Goal: Check status: Check status

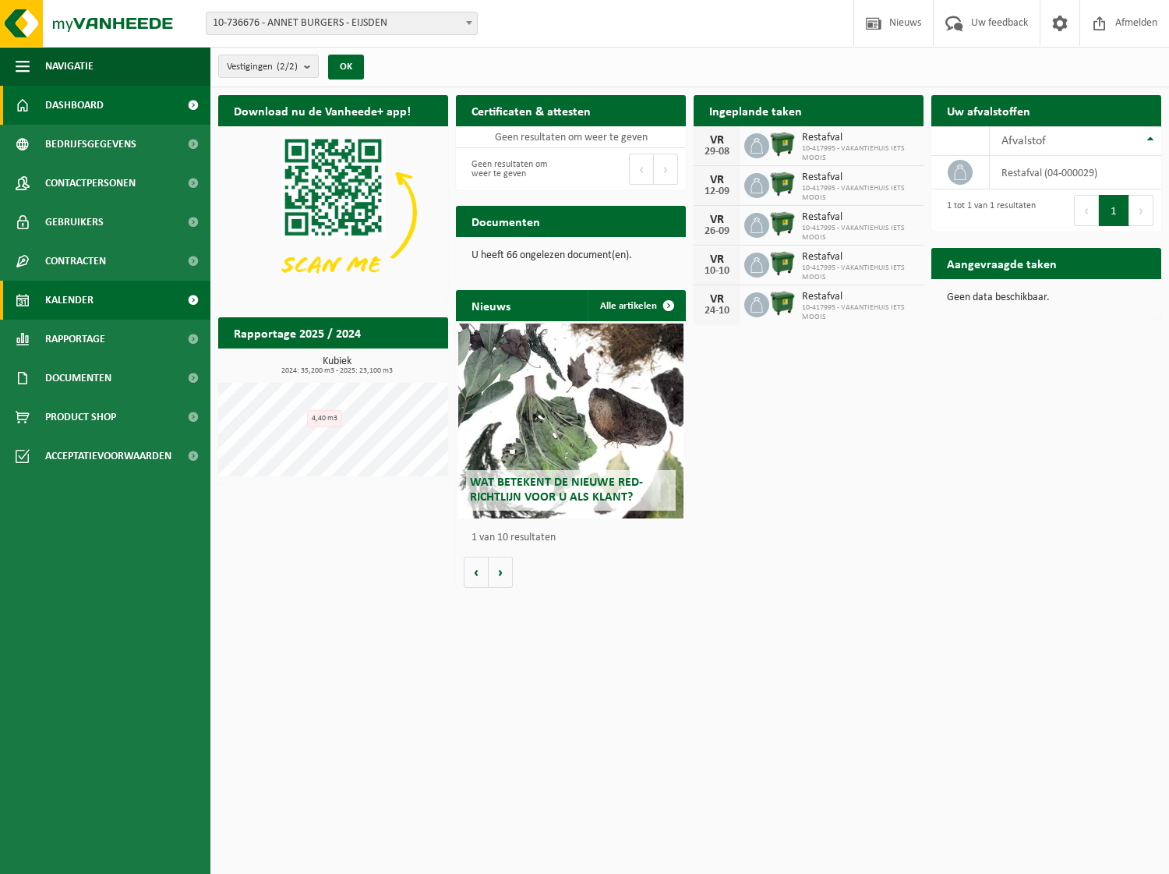
click at [90, 304] on span "Kalender" at bounding box center [69, 300] width 48 height 39
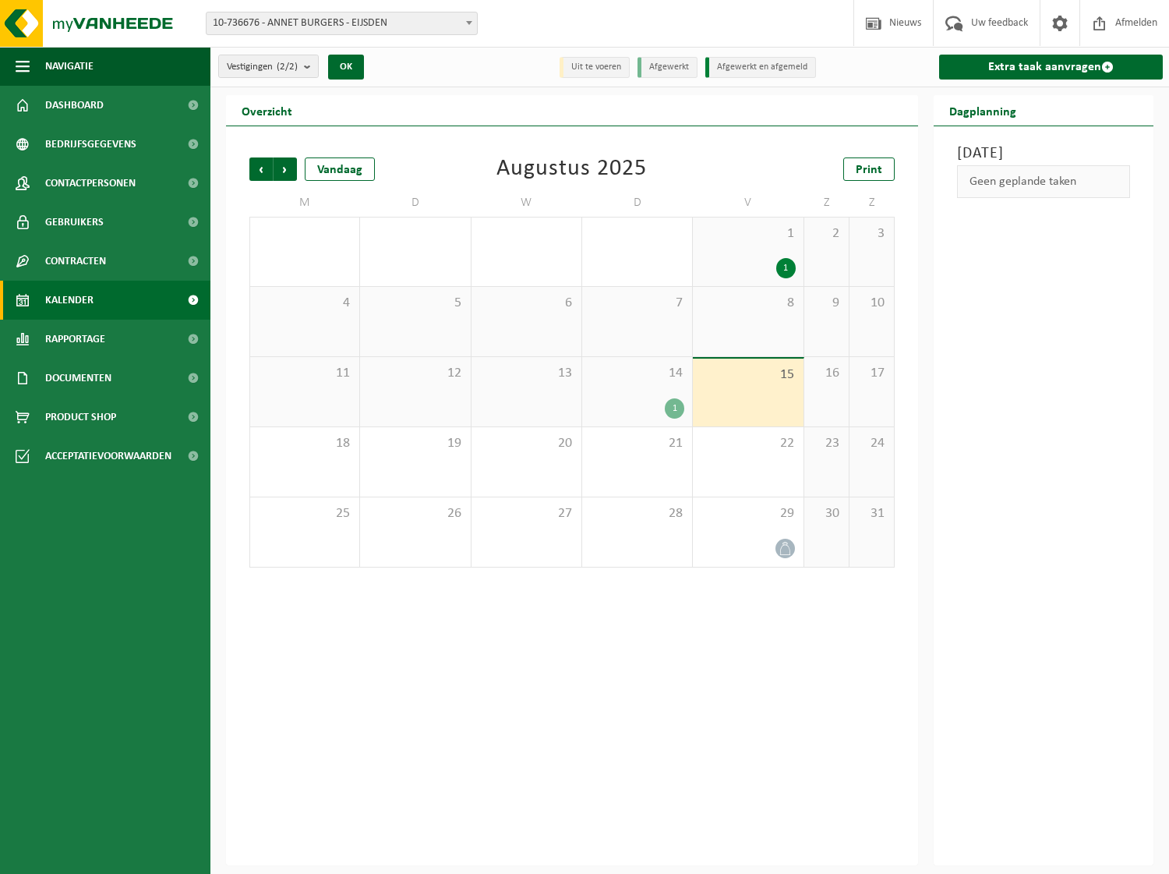
click at [608, 412] on div "1" at bounding box center [637, 408] width 94 height 20
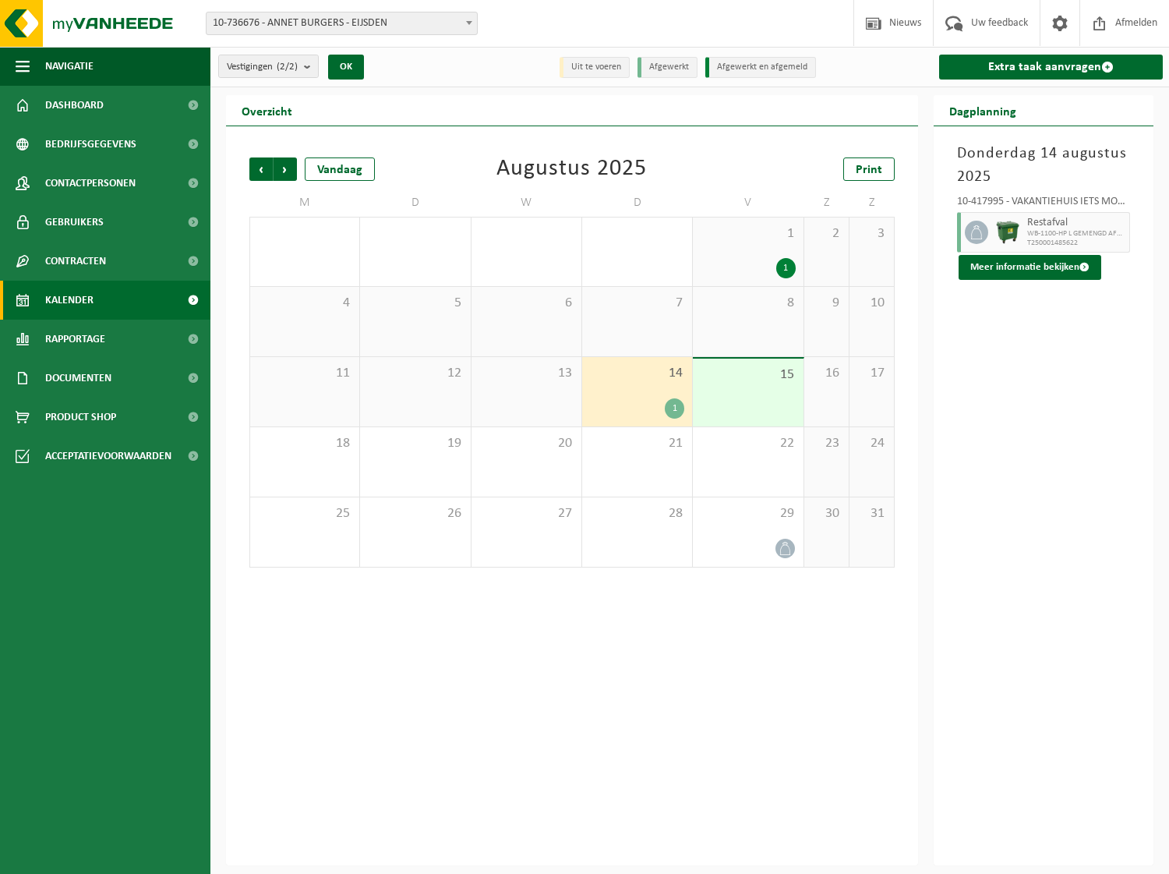
click at [779, 402] on div "15" at bounding box center [748, 393] width 110 height 68
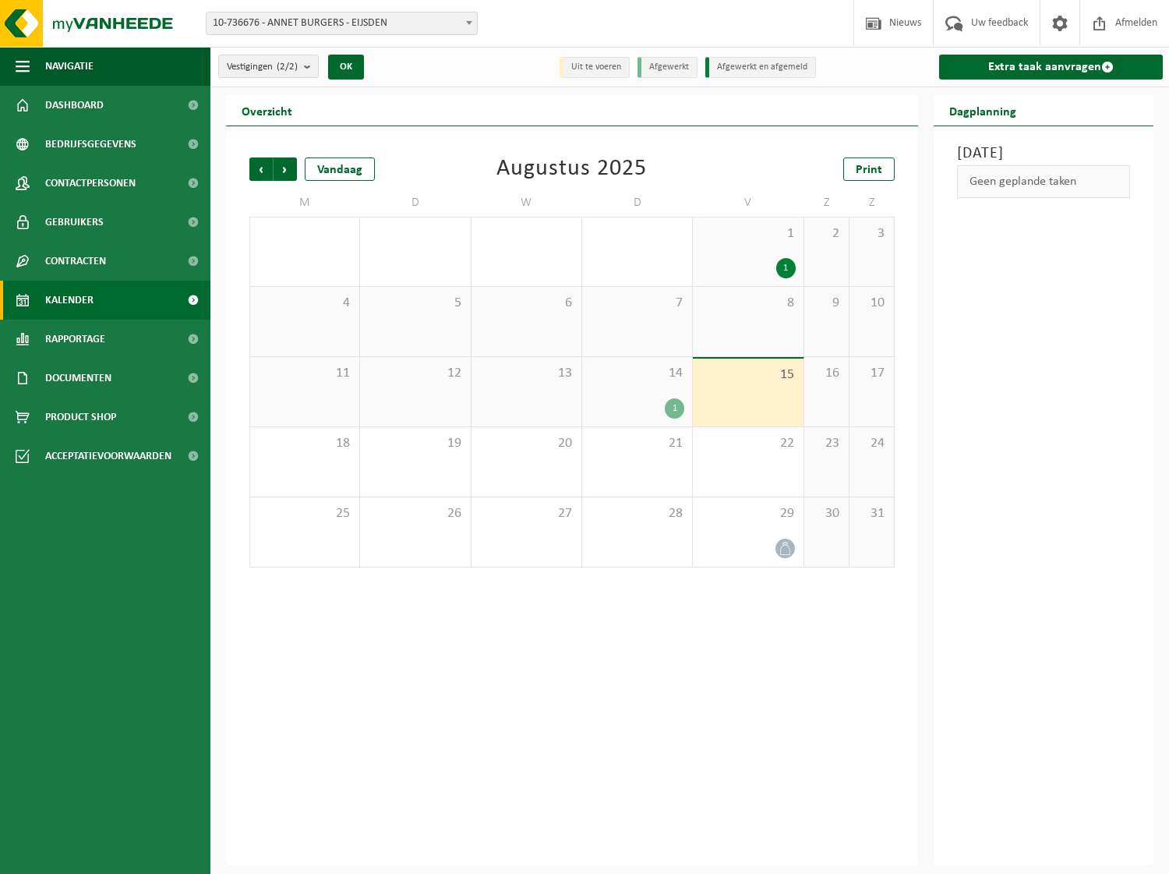
click at [677, 405] on div "1" at bounding box center [674, 408] width 19 height 20
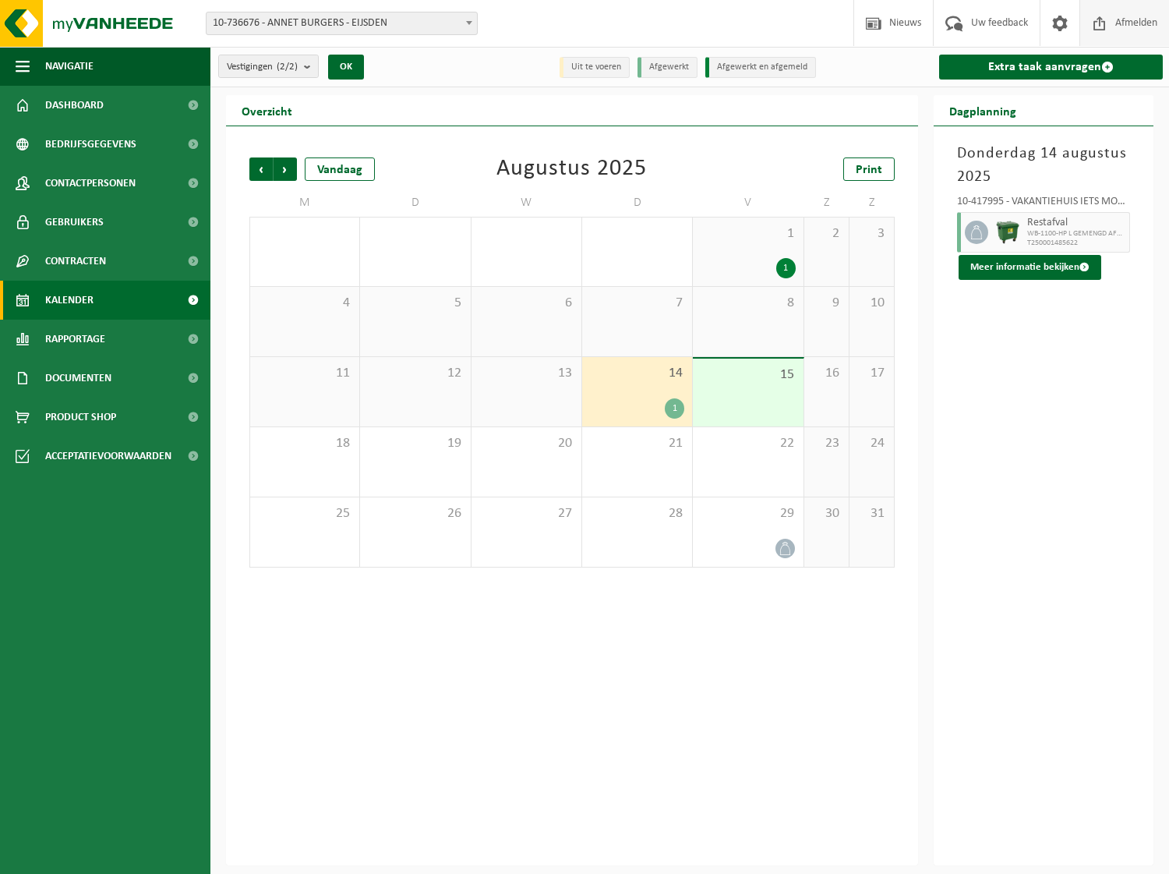
click at [291, 174] on span "Volgende" at bounding box center [285, 168] width 23 height 23
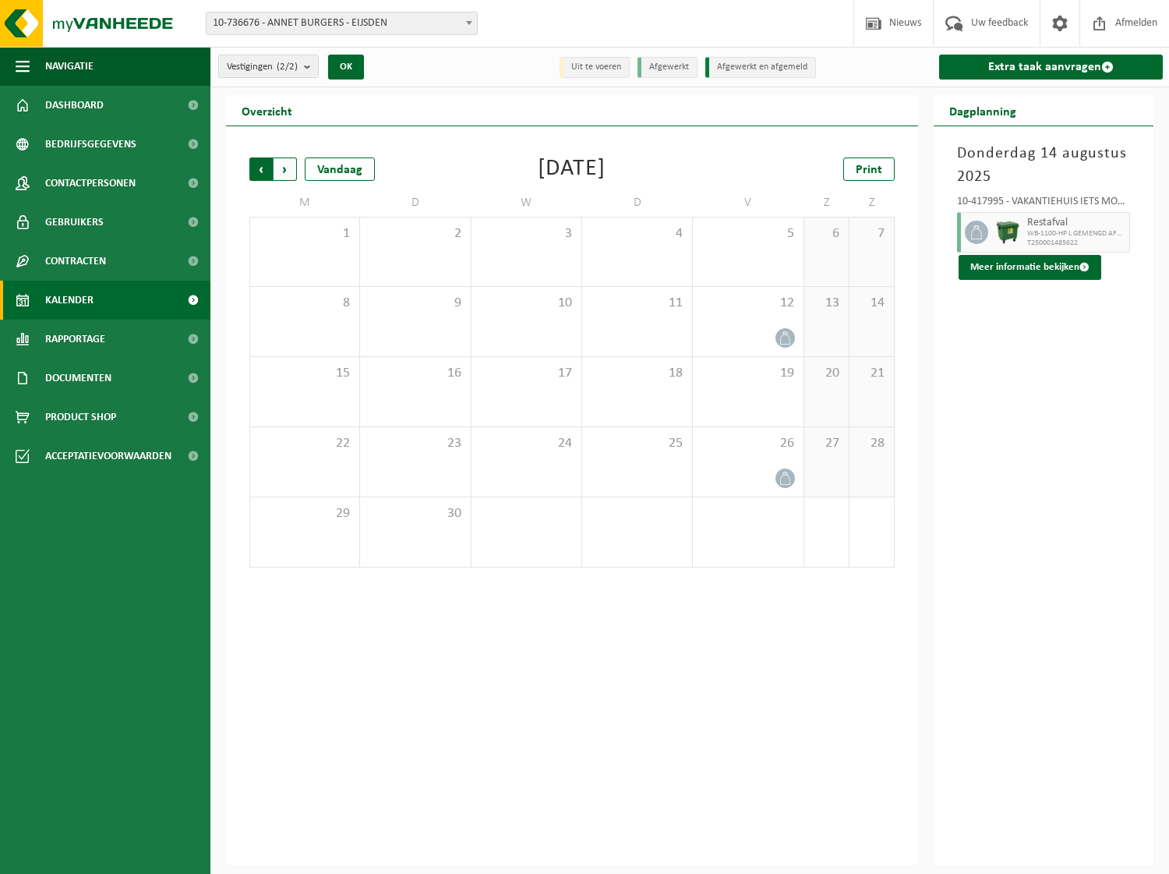
click at [281, 168] on span "Volgende" at bounding box center [285, 168] width 23 height 23
click at [263, 168] on span "Vorige" at bounding box center [260, 168] width 23 height 23
click at [263, 175] on span "Vorige" at bounding box center [260, 168] width 23 height 23
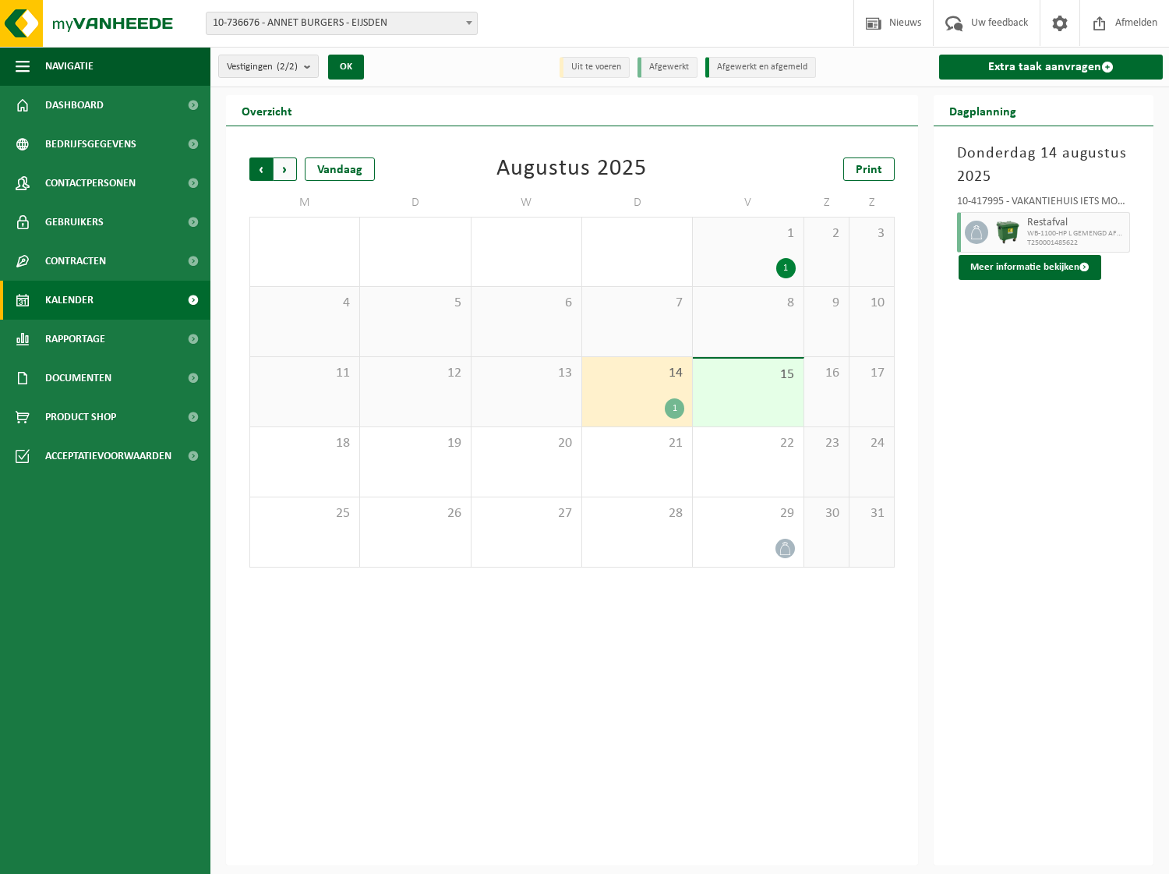
click at [284, 166] on span "Volgende" at bounding box center [285, 168] width 23 height 23
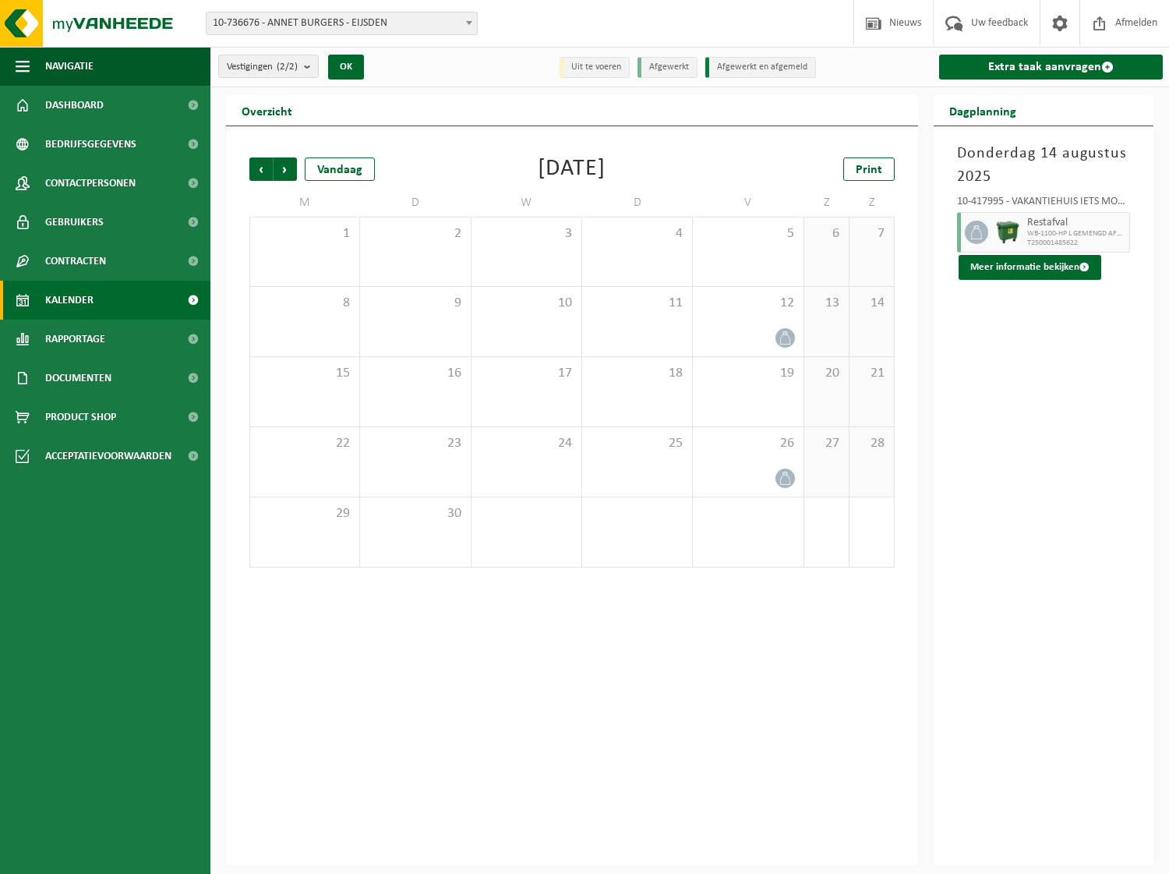
click at [289, 173] on span "Volgende" at bounding box center [285, 168] width 23 height 23
